Goal: Navigation & Orientation: Find specific page/section

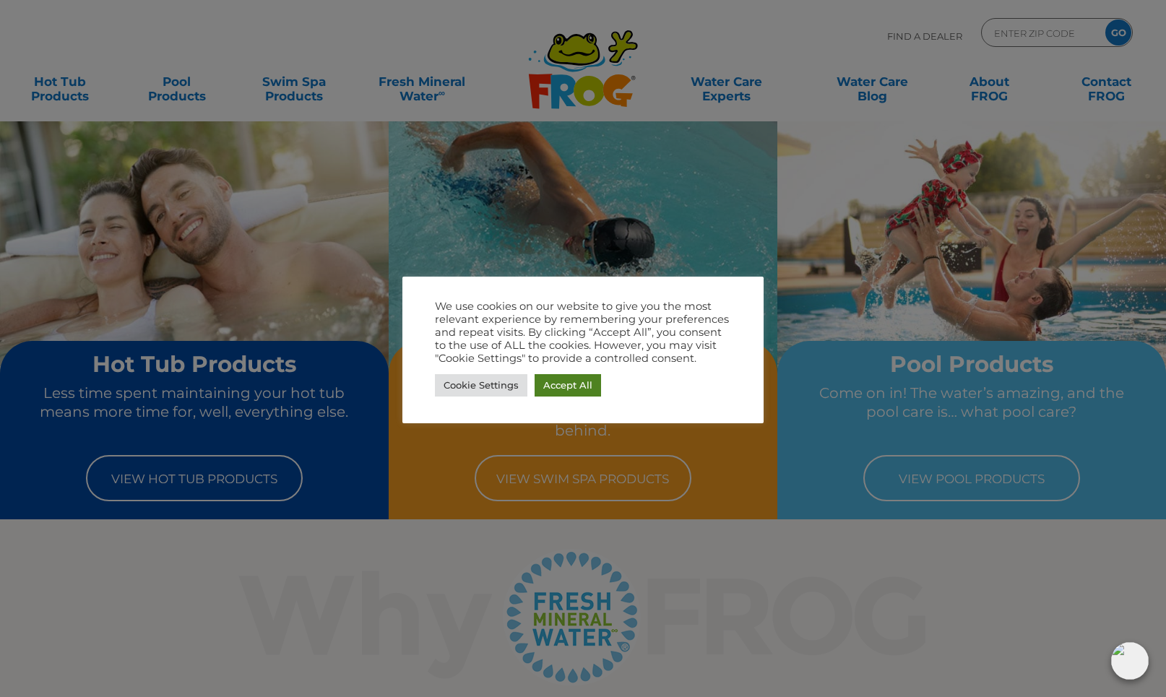
click at [575, 387] on link "Accept All" at bounding box center [568, 385] width 66 height 22
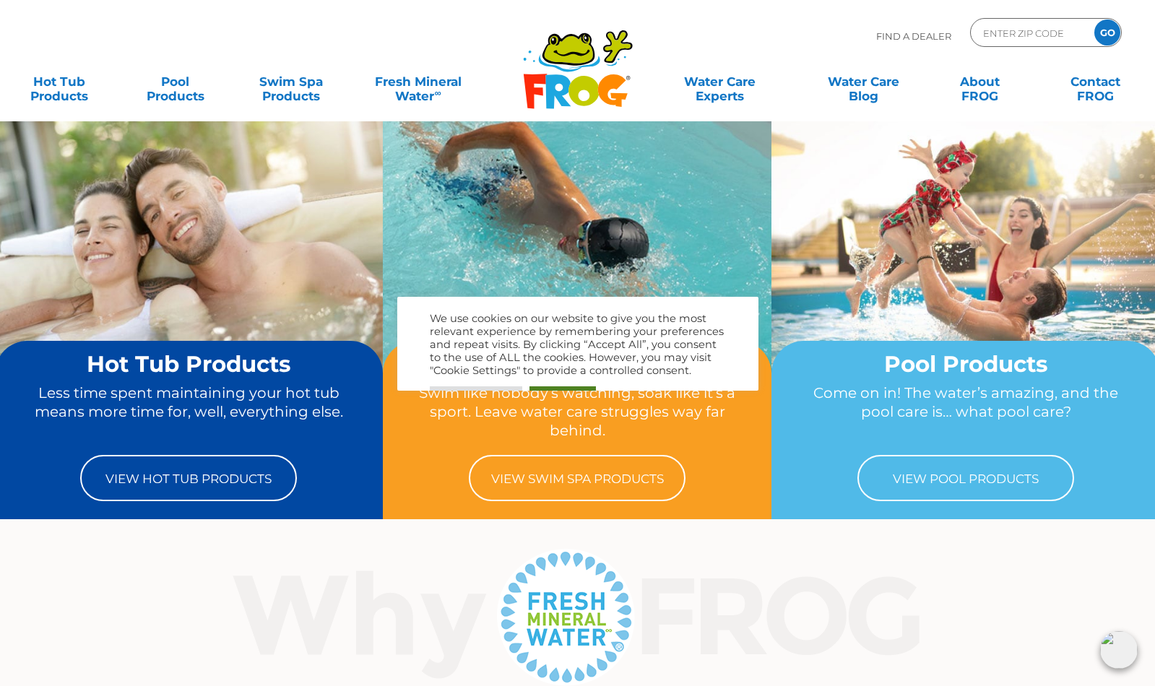
click at [574, 385] on body ".st130{clip-path:url(#SVGID_2_);fill-rule:evenodd;clip-rule:evenodd;fill:#C3CC0…" at bounding box center [577, 343] width 1155 height 686
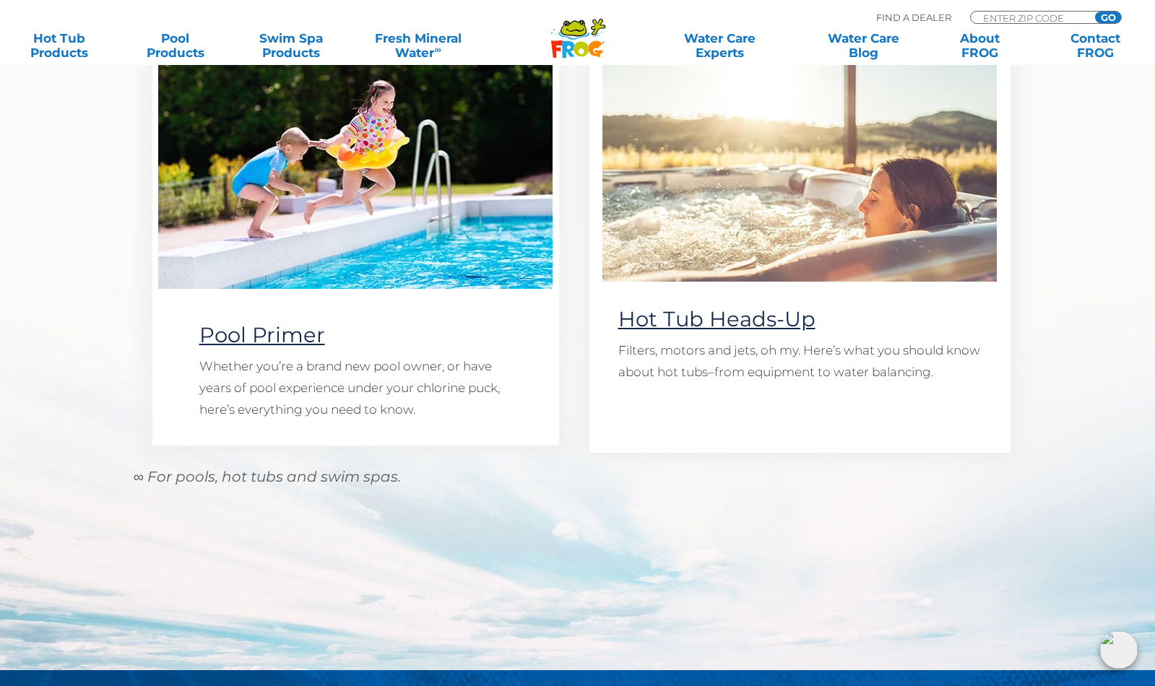
scroll to position [1841, 0]
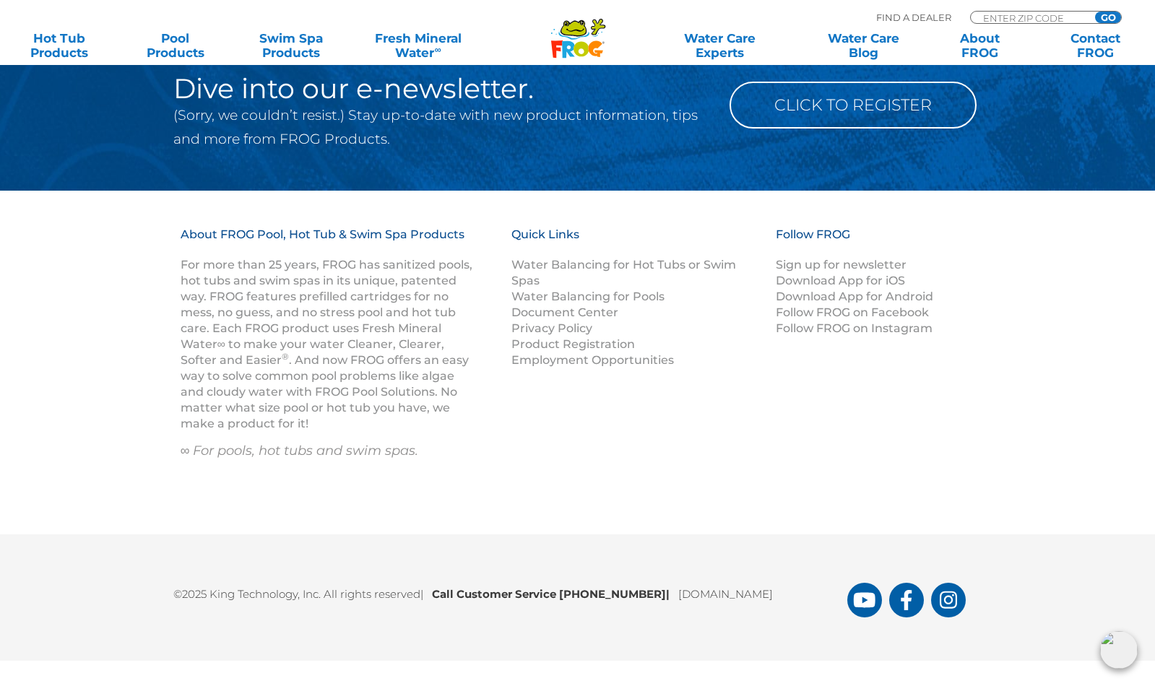
click at [932, 20] on div "MENU MENU Hot Tub Products All Hot Tub Products All Hot Tub Products FROG @ease…" at bounding box center [577, 33] width 1127 height 27
click at [930, 15] on p "Find A Dealer" at bounding box center [914, 17] width 75 height 13
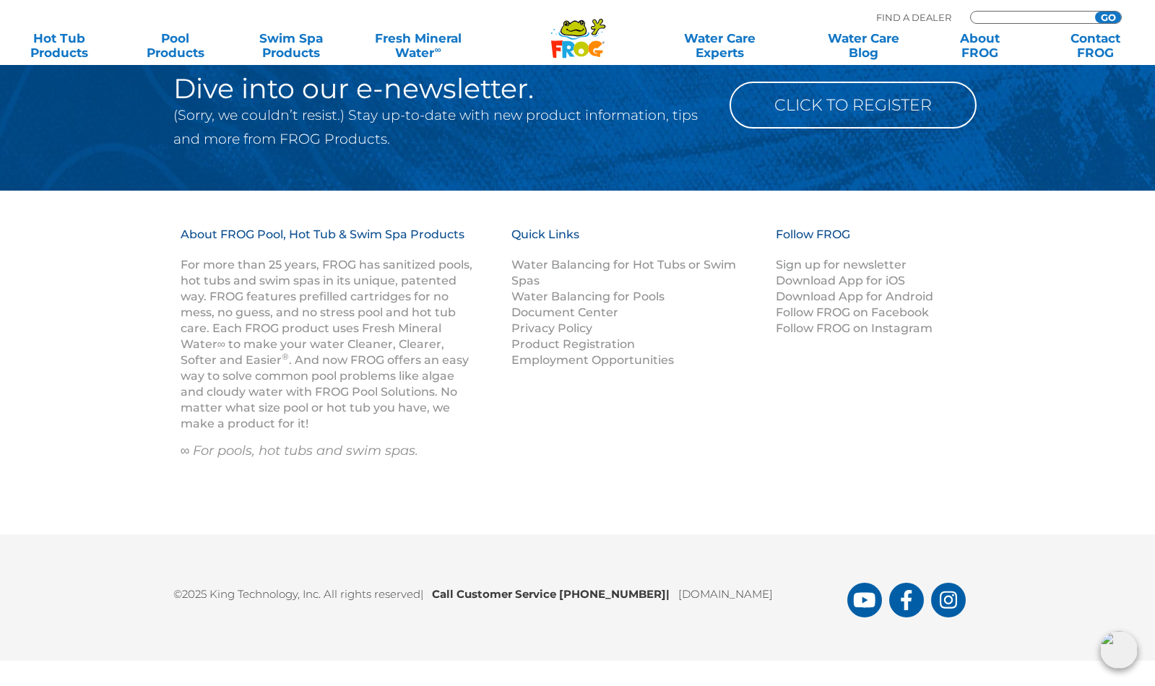
click at [1009, 17] on input "Zip Code Form" at bounding box center [1031, 18] width 98 height 12
